Goal: Contribute content: Add original content to the website for others to see

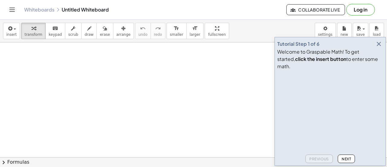
scroll to position [70, 0]
click at [378, 47] on icon "button" at bounding box center [378, 43] width 7 height 7
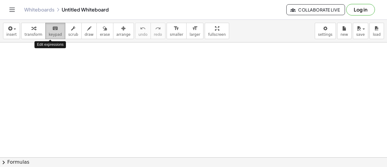
click at [52, 31] on icon "keyboard" at bounding box center [55, 28] width 6 height 7
click at [48, 37] on button "keyboard keypad" at bounding box center [55, 31] width 20 height 16
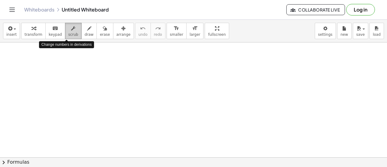
click at [71, 26] on icon "button" at bounding box center [73, 28] width 4 height 7
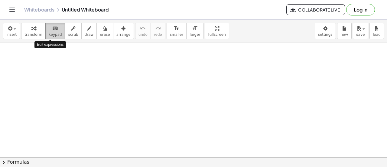
click at [52, 30] on icon "keyboard" at bounding box center [55, 28] width 6 height 7
click at [11, 11] on icon "Toggle navigation" at bounding box center [11, 9] width 7 height 7
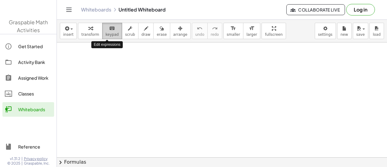
click at [106, 33] on span "keypad" at bounding box center [111, 34] width 13 height 4
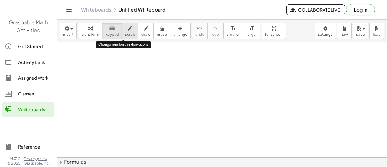
click at [126, 31] on div "button" at bounding box center [130, 27] width 10 height 7
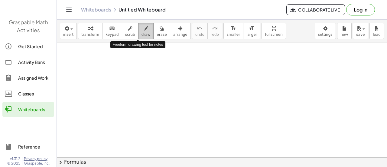
click at [144, 30] on icon "button" at bounding box center [146, 28] width 4 height 7
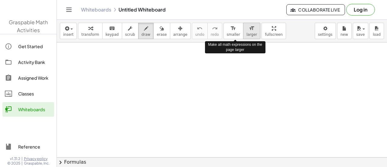
click at [243, 28] on button "format_size larger" at bounding box center [251, 31] width 17 height 16
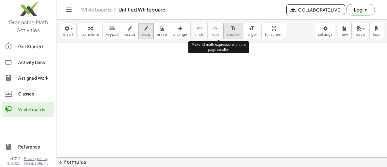
click at [227, 35] on span "smaller" at bounding box center [233, 34] width 13 height 4
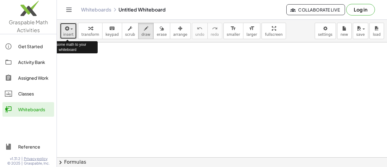
click at [69, 33] on span "insert" at bounding box center [68, 34] width 10 height 4
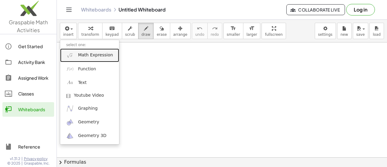
click at [97, 58] on link "Math Expression" at bounding box center [89, 55] width 59 height 14
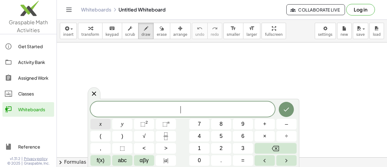
click at [109, 126] on button "x" at bounding box center [100, 123] width 20 height 11
click at [263, 122] on span "+" at bounding box center [264, 124] width 3 height 8
click at [125, 124] on button "y" at bounding box center [122, 123] width 20 height 11
click at [245, 157] on button "=" at bounding box center [243, 160] width 20 height 11
click at [223, 147] on button "2" at bounding box center [221, 148] width 20 height 11
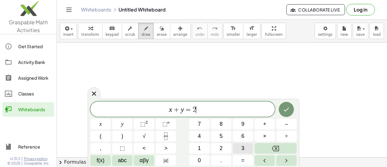
click at [243, 144] on span "3" at bounding box center [242, 148] width 3 height 8
click at [285, 115] on button "Done" at bounding box center [286, 109] width 15 height 15
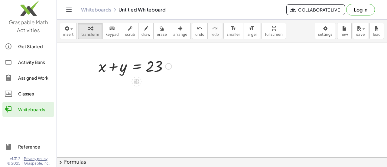
click at [140, 76] on div at bounding box center [139, 80] width 5 height 11
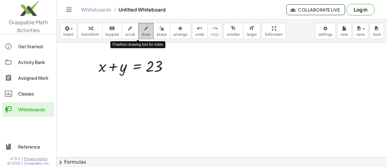
click at [144, 29] on icon "button" at bounding box center [146, 28] width 4 height 7
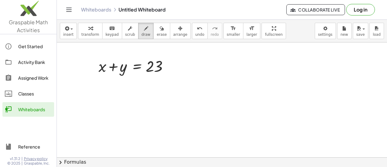
click at [104, 84] on div at bounding box center [222, 107] width 330 height 269
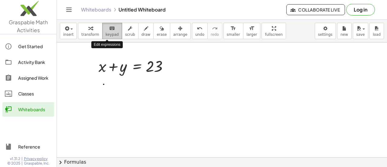
click at [113, 32] on button "keyboard keypad" at bounding box center [112, 31] width 20 height 16
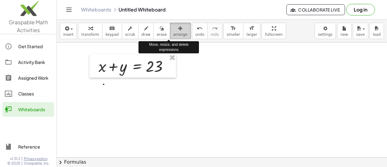
click at [173, 31] on div "button" at bounding box center [180, 27] width 14 height 7
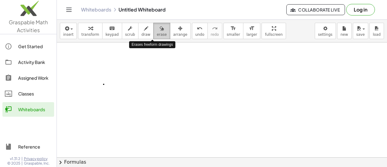
click at [153, 37] on button "erase" at bounding box center [161, 31] width 17 height 16
click at [160, 26] on icon "button" at bounding box center [162, 28] width 4 height 7
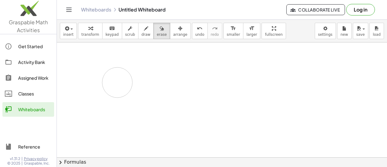
drag, startPoint x: 103, startPoint y: 82, endPoint x: 117, endPoint y: 82, distance: 13.9
click at [117, 82] on div at bounding box center [222, 107] width 330 height 269
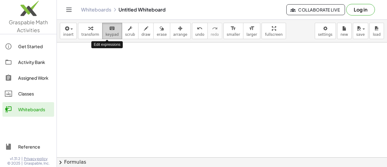
click at [111, 28] on div "keyboard" at bounding box center [111, 27] width 13 height 7
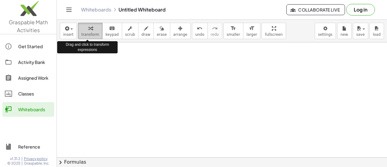
click at [89, 29] on icon "button" at bounding box center [90, 28] width 4 height 7
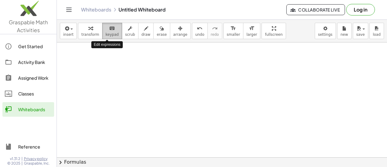
click at [109, 26] on icon "keyboard" at bounding box center [112, 28] width 6 height 7
click at [35, 93] on div "Classes" at bounding box center [35, 93] width 34 height 7
